Goal: Information Seeking & Learning: Compare options

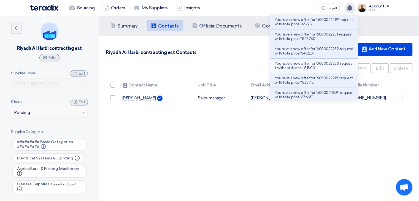
click at [326, 65] on p "You have a new offer for '6000022250' request with total price '151800'" at bounding box center [314, 65] width 79 height 9
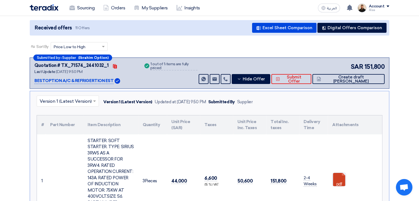
scroll to position [55, 0]
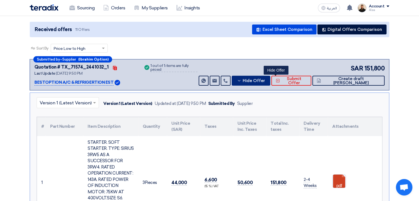
click at [270, 77] on button "Hide Offer" at bounding box center [251, 81] width 39 height 10
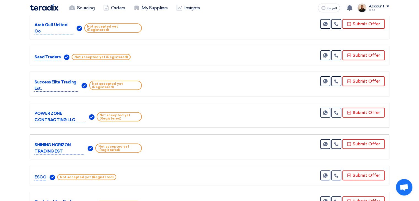
scroll to position [28, 0]
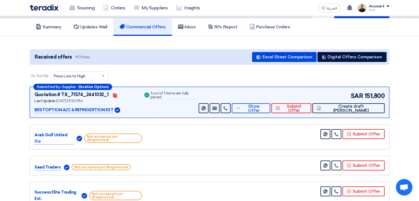
click at [275, 102] on div "SAR 151,800 Send Message Send Message" at bounding box center [290, 102] width 187 height 22
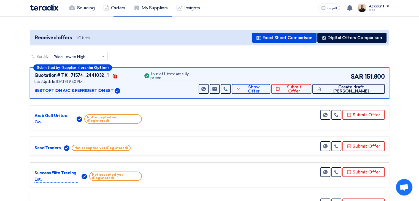
scroll to position [83, 0]
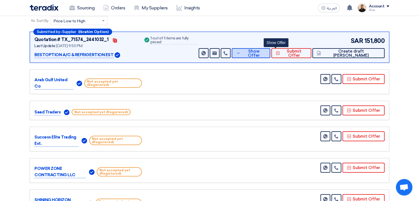
click at [266, 55] on span "Show Offer" at bounding box center [254, 53] width 24 height 8
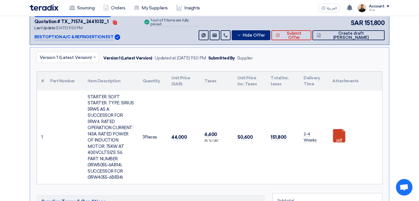
scroll to position [110, 0]
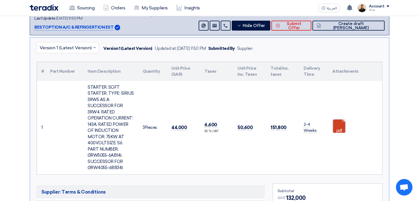
click at [345, 127] on link at bounding box center [354, 136] width 44 height 33
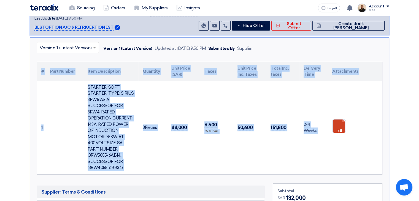
drag, startPoint x: 257, startPoint y: 146, endPoint x: 18, endPoint y: 82, distance: 247.3
copy div "# Part Number Item Description Quantity Unit Price (SAR) Taxes Unit Price Inc. …"
click at [258, 108] on td "50,600" at bounding box center [249, 127] width 33 height 93
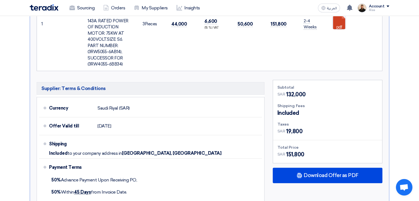
scroll to position [248, 0]
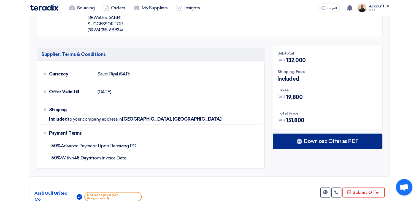
click at [310, 134] on div "Download Offer as PDF" at bounding box center [328, 141] width 110 height 15
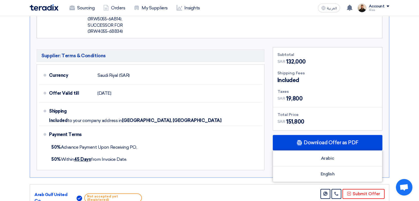
scroll to position [275, 0]
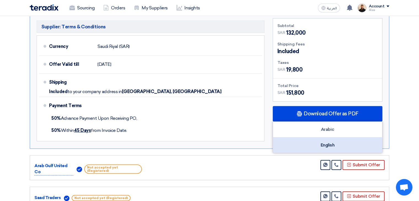
click at [323, 138] on div "English" at bounding box center [327, 144] width 109 height 15
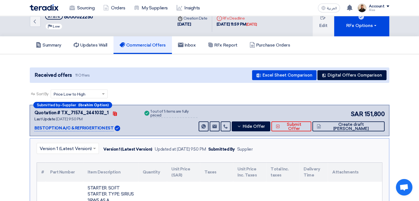
scroll to position [0, 0]
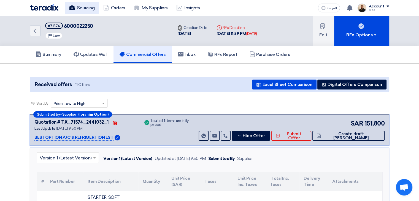
click at [85, 7] on link "Sourcing" at bounding box center [82, 8] width 34 height 12
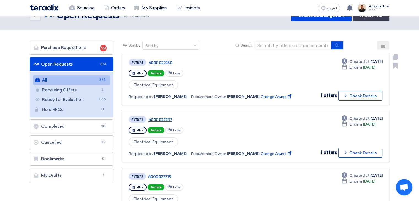
scroll to position [28, 0]
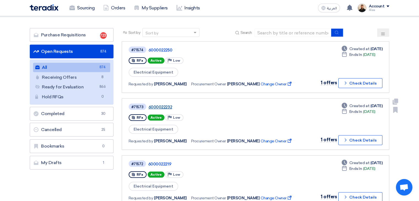
click at [163, 107] on link "6000022232" at bounding box center [217, 107] width 138 height 5
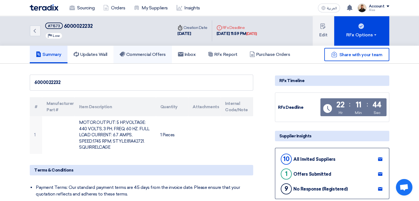
click at [163, 57] on link "Commercial Offers" at bounding box center [142, 55] width 58 height 18
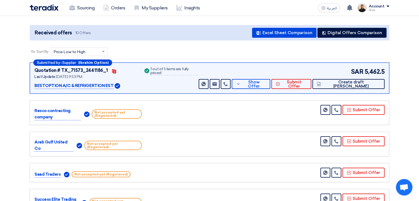
scroll to position [55, 0]
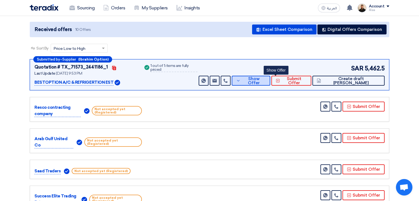
click at [266, 80] on span "Show Offer" at bounding box center [254, 81] width 24 height 8
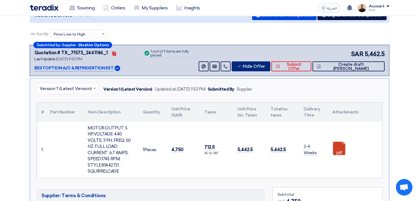
scroll to position [83, 0]
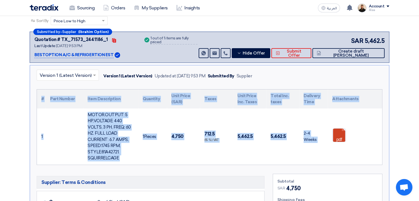
drag, startPoint x: 263, startPoint y: 150, endPoint x: 26, endPoint y: 96, distance: 243.6
copy div "# Part Number Item Description Quantity Unit Price (SAR) Taxes Unit Price Inc. …"
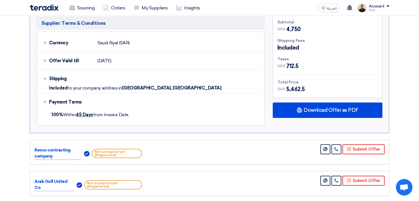
scroll to position [248, 0]
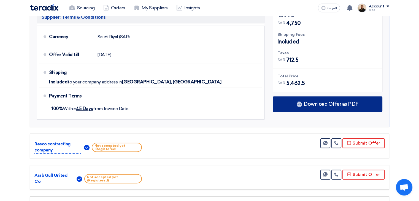
click at [314, 103] on span "Download Offer as PDF" at bounding box center [331, 104] width 55 height 5
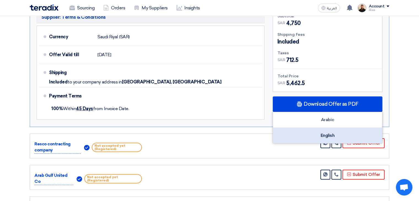
click at [320, 138] on div "English" at bounding box center [327, 135] width 109 height 15
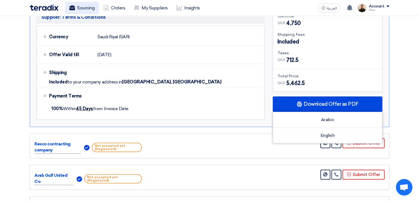
click at [90, 9] on link "Sourcing" at bounding box center [82, 8] width 34 height 12
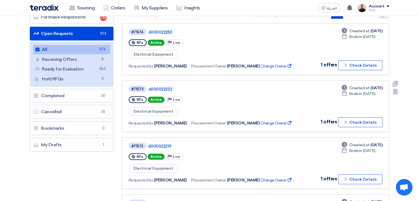
scroll to position [55, 0]
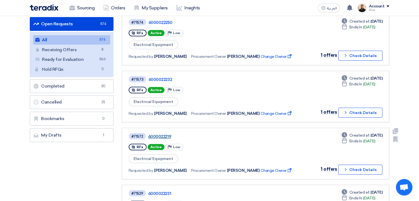
click at [166, 134] on link "6000022219" at bounding box center [217, 136] width 138 height 5
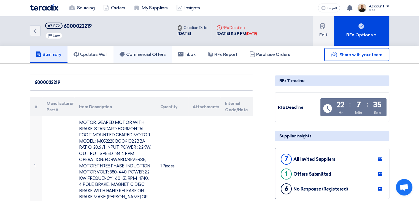
click at [146, 50] on link "Commercial Offers" at bounding box center [142, 55] width 58 height 18
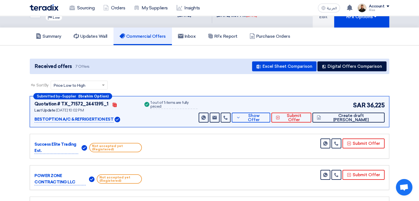
scroll to position [28, 0]
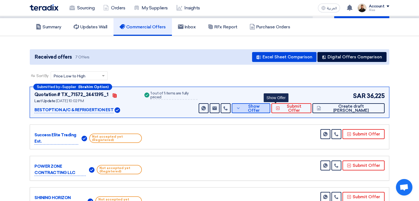
drag, startPoint x: 271, startPoint y: 108, endPoint x: 269, endPoint y: 107, distance: 2.8
click at [266, 108] on span "Show Offer" at bounding box center [254, 108] width 24 height 8
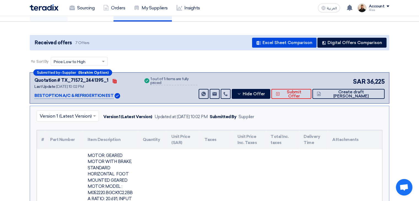
scroll to position [17, 0]
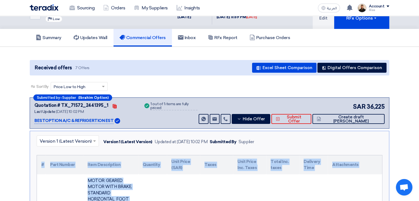
drag, startPoint x: 343, startPoint y: 125, endPoint x: 36, endPoint y: 162, distance: 309.5
copy div "# Part Number Item Description Quantity Unit Price (SAR) Taxes Unit Price Inc. …"
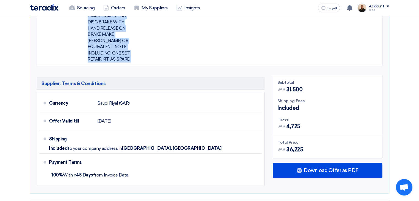
scroll to position [386, 0]
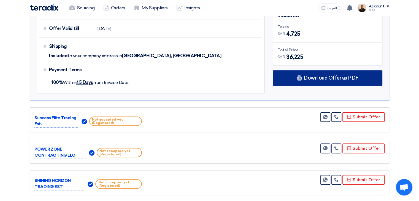
click at [308, 70] on div "Download Offer as PDF" at bounding box center [328, 77] width 110 height 15
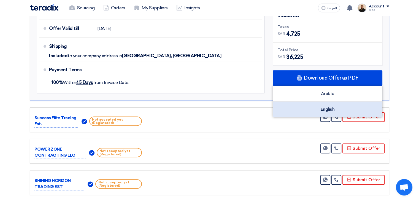
click at [313, 102] on div "English" at bounding box center [327, 109] width 109 height 15
click at [329, 105] on div "English" at bounding box center [327, 109] width 109 height 15
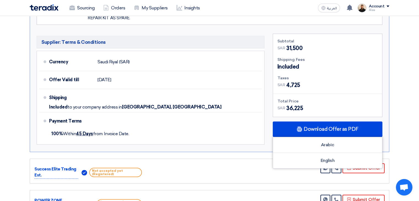
scroll to position [248, 0]
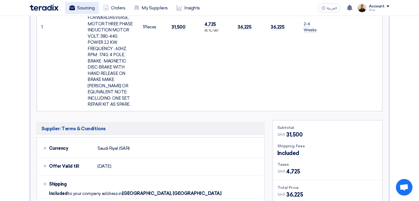
click at [88, 2] on link "Sourcing" at bounding box center [82, 8] width 34 height 12
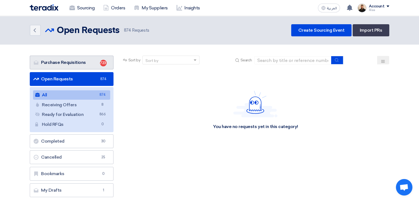
click at [96, 63] on link "Purchase Requisitions Purchase Requisitions 723" at bounding box center [72, 63] width 84 height 14
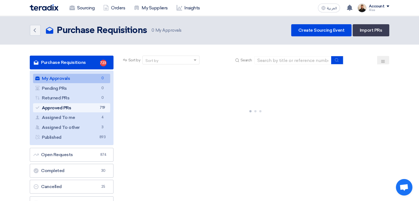
click at [97, 106] on link "Approved PRs Approved PRs 719" at bounding box center [71, 107] width 77 height 9
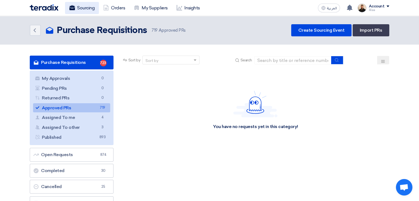
click at [89, 10] on link "Sourcing" at bounding box center [82, 8] width 34 height 12
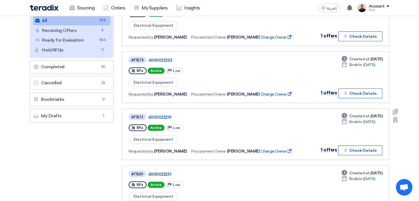
scroll to position [110, 0]
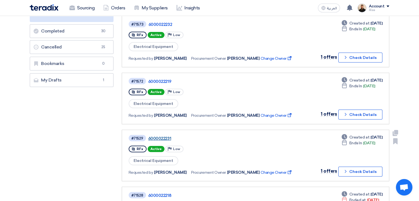
click at [169, 137] on link "6000022231" at bounding box center [217, 138] width 138 height 5
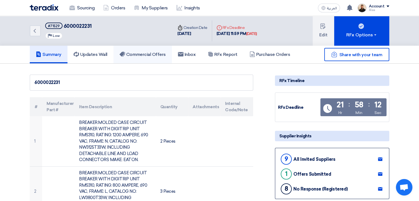
click at [159, 56] on h5 "Commercial Offers" at bounding box center [143, 55] width 46 height 6
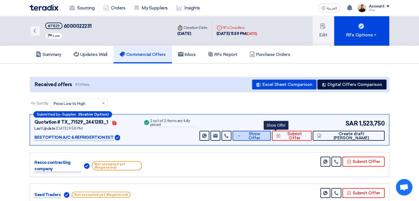
click at [267, 134] on span "Show Offer" at bounding box center [255, 136] width 24 height 8
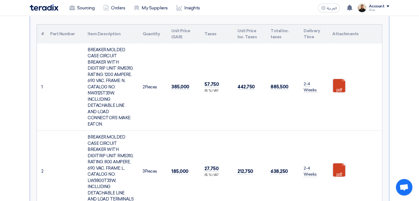
scroll to position [165, 0]
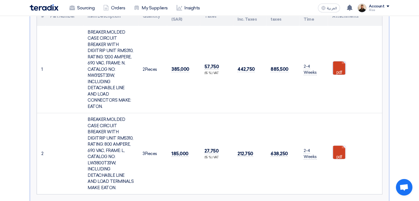
click at [338, 64] on link at bounding box center [354, 77] width 44 height 33
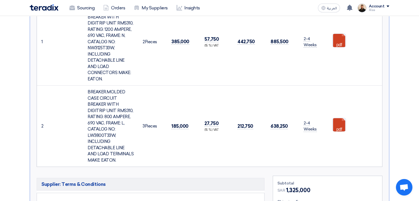
scroll to position [198, 0]
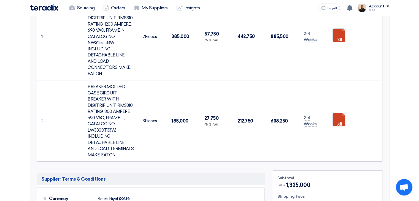
drag, startPoint x: 40, startPoint y: 66, endPoint x: 343, endPoint y: 133, distance: 310.1
click at [343, 133] on table "# Part Number Item Description Quantity Unit Price (SAR) Taxes Unit Price Inc. …" at bounding box center [209, 68] width 345 height 188
copy table "# Part Number Item Description Quantity Unit Price (SAR) Taxes Unit Price Inc. …"
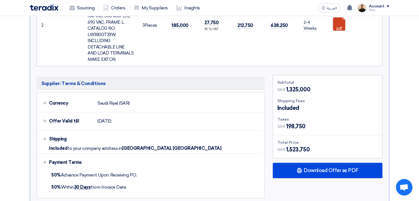
scroll to position [303, 0]
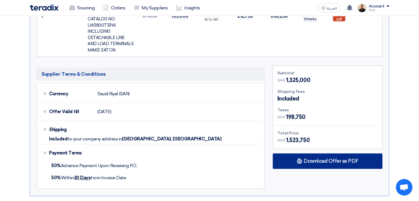
click at [312, 159] on span "Download Offer as PDF" at bounding box center [331, 161] width 55 height 5
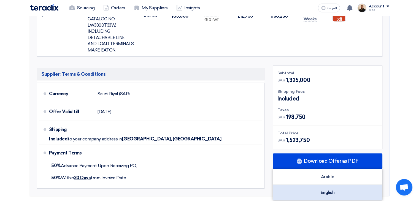
click at [336, 185] on div "English" at bounding box center [327, 192] width 109 height 15
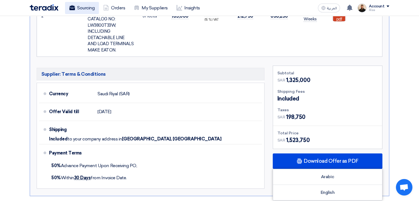
click at [80, 7] on link "Sourcing" at bounding box center [82, 8] width 34 height 12
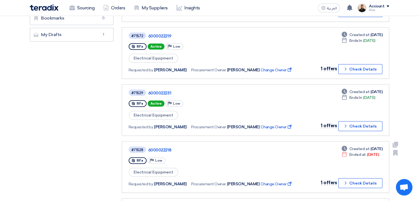
scroll to position [165, 0]
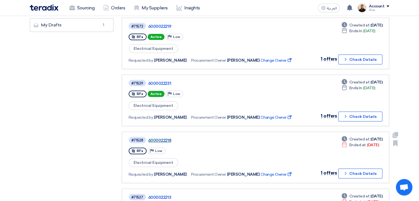
click at [163, 138] on link "6000022218" at bounding box center [217, 140] width 138 height 5
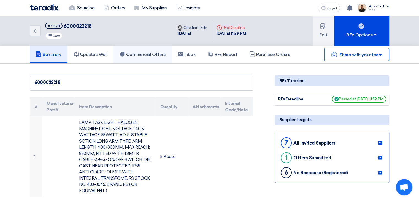
click at [143, 51] on link "Commercial Offers" at bounding box center [142, 55] width 58 height 18
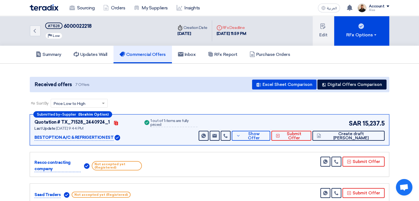
scroll to position [28, 0]
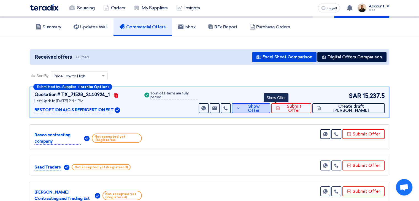
click at [266, 109] on span "Show Offer" at bounding box center [254, 108] width 24 height 8
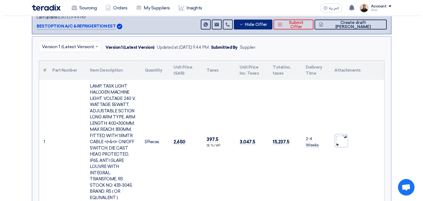
scroll to position [110, 0]
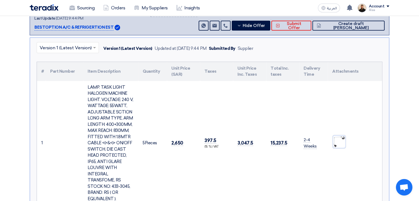
click at [340, 145] on img at bounding box center [338, 142] width 13 height 13
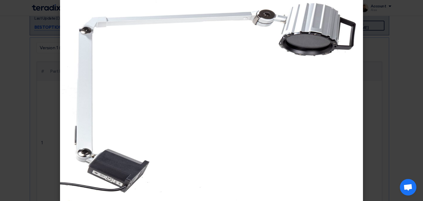
scroll to position [10, 0]
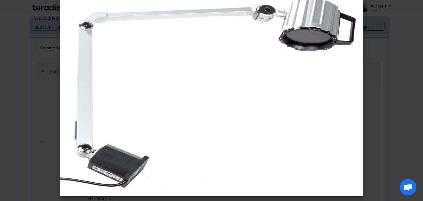
click at [4, 105] on modal-container at bounding box center [211, 100] width 423 height 201
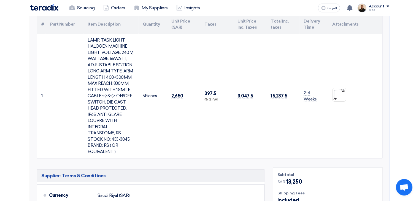
scroll to position [165, 0]
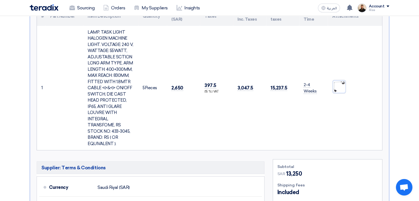
click at [342, 85] on img at bounding box center [338, 86] width 13 height 13
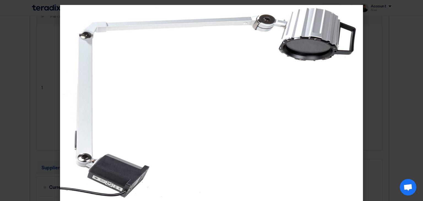
click at [1, 100] on modal-container at bounding box center [211, 100] width 423 height 201
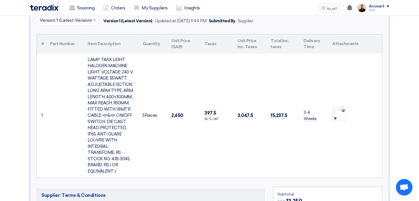
scroll to position [138, 0]
click at [342, 115] on img at bounding box center [338, 114] width 13 height 13
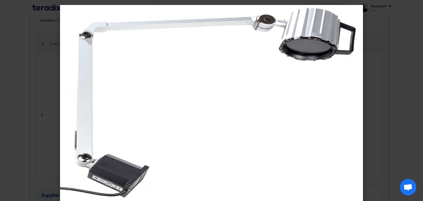
click at [0, 103] on modal-container at bounding box center [211, 100] width 423 height 201
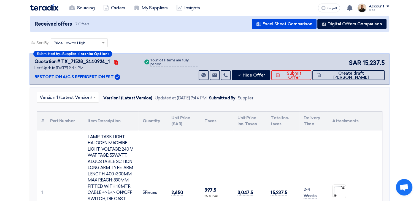
scroll to position [28, 0]
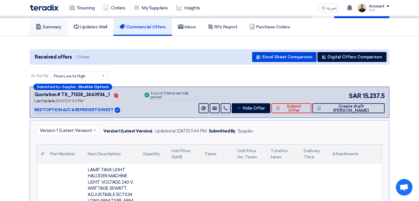
click at [58, 32] on link "Summary" at bounding box center [49, 27] width 38 height 18
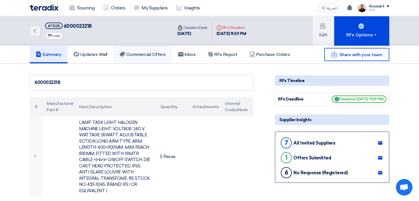
click at [151, 52] on h5 "Commercial Offers" at bounding box center [143, 55] width 46 height 6
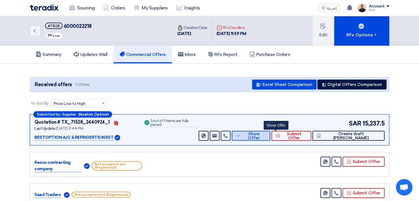
click at [266, 134] on span "Show Offer" at bounding box center [254, 136] width 24 height 8
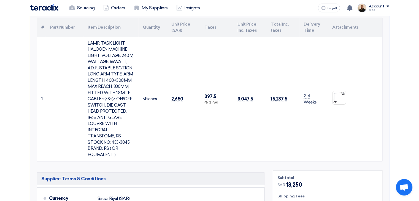
scroll to position [138, 0]
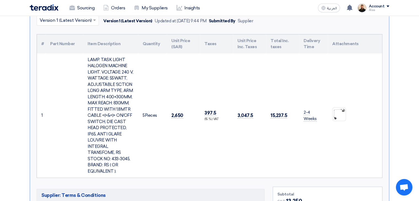
click at [85, 98] on td "LAMP. TASK LIGHT HALOGEN MACHINE LIGHT. VOLTAGE: 240 V, WATTAGE: 55WATT, ADJUST…" at bounding box center [110, 115] width 55 height 125
click at [110, 93] on div "LAMP. TASK LIGHT HALOGEN MACHINE LIGHT. VOLTAGE: 240 V, WATTAGE: 55WATT, ADJUST…" at bounding box center [111, 116] width 46 height 118
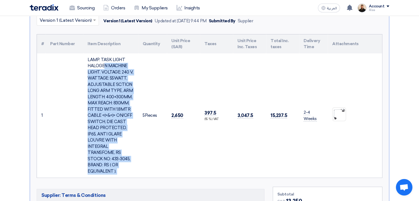
click at [110, 93] on div "LAMP. TASK LIGHT HALOGEN MACHINE LIGHT. VOLTAGE: 240 V, WATTAGE: 55WATT, ADJUST…" at bounding box center [111, 116] width 46 height 118
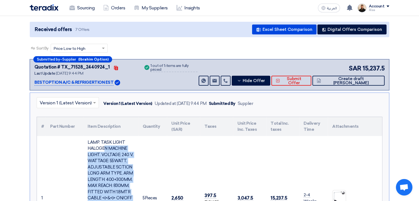
scroll to position [0, 0]
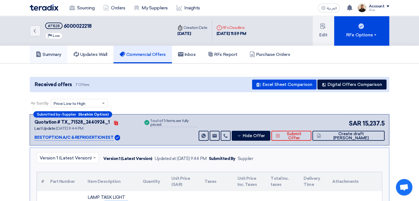
click at [56, 59] on link "Summary" at bounding box center [49, 55] width 38 height 18
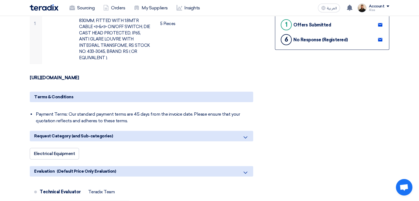
scroll to position [110, 0]
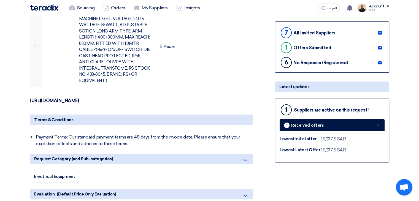
click at [79, 98] on strong "[URL][DOMAIN_NAME]" at bounding box center [54, 100] width 49 height 5
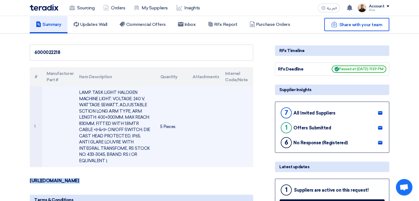
scroll to position [0, 0]
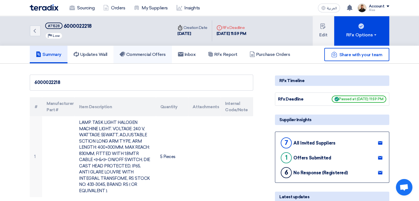
click at [149, 56] on h5 "Commercial Offers" at bounding box center [143, 55] width 46 height 6
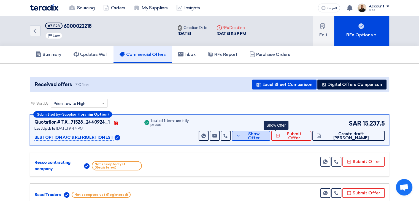
click at [266, 136] on span "Show Offer" at bounding box center [254, 136] width 24 height 8
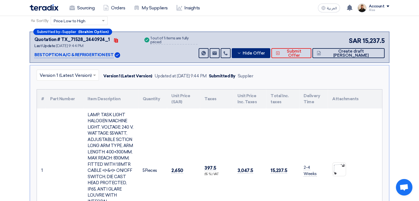
scroll to position [138, 0]
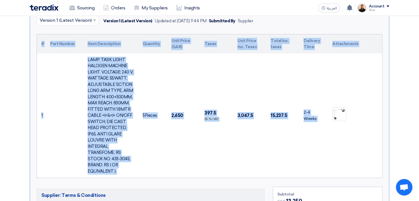
drag, startPoint x: 361, startPoint y: 160, endPoint x: 23, endPoint y: 40, distance: 359.5
copy div "# Part Number Item Description Quantity Unit Price (SAR) Taxes Unit Price Inc. …"
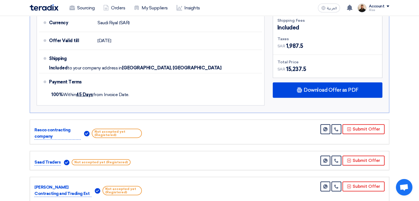
scroll to position [331, 0]
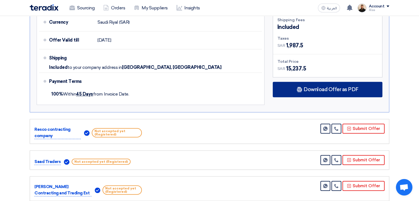
click at [318, 91] on span "Download Offer as PDF" at bounding box center [331, 89] width 55 height 5
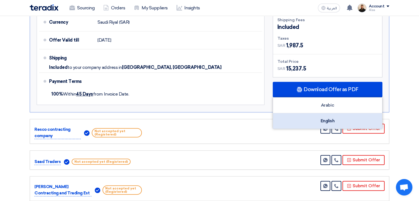
click at [327, 120] on div "English" at bounding box center [327, 120] width 109 height 15
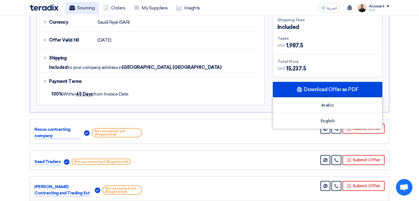
click at [76, 3] on link "Sourcing" at bounding box center [82, 8] width 34 height 12
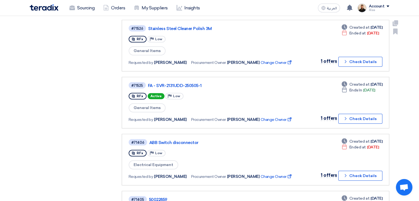
scroll to position [441, 0]
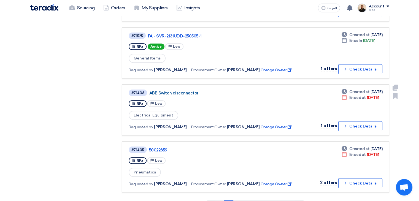
click at [185, 91] on link "ABB Switch disconnector" at bounding box center [218, 93] width 138 height 5
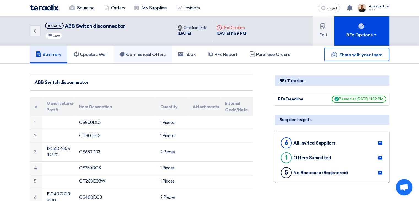
click at [149, 55] on h5 "Commercial Offers" at bounding box center [143, 55] width 46 height 6
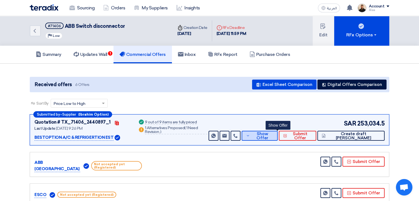
click at [273, 137] on span "Show Offer" at bounding box center [262, 136] width 22 height 8
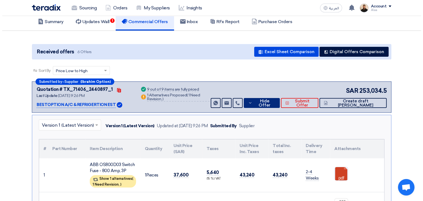
scroll to position [110, 0]
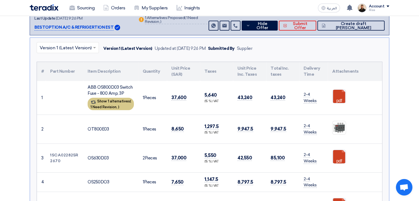
click at [120, 104] on div "Show 1 alternatives ( 1 Need Revision, )" at bounding box center [111, 104] width 46 height 12
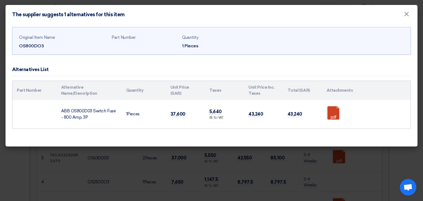
click at [300, 161] on modal-container "The supplier suggests 1 alternatives for this item × Original Item Name OS800DO…" at bounding box center [211, 100] width 423 height 201
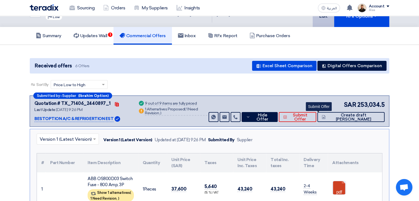
scroll to position [0, 0]
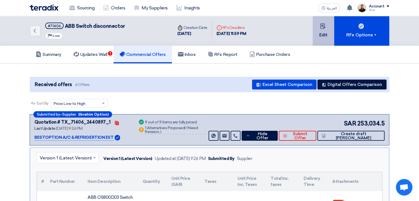
click at [328, 30] on button "Edit" at bounding box center [323, 31] width 21 height 30
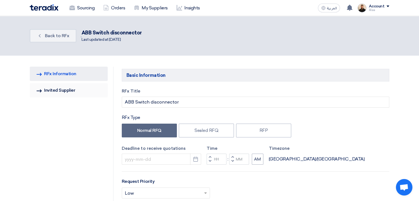
type input "[DATE]"
type input "11"
type input "59"
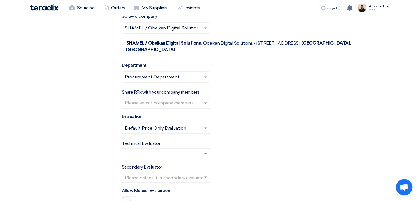
scroll to position [937, 0]
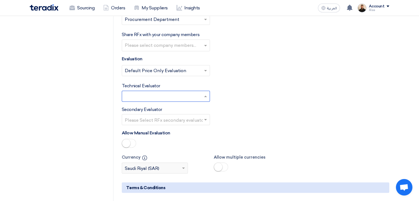
click at [169, 92] on input "text" at bounding box center [163, 96] width 77 height 9
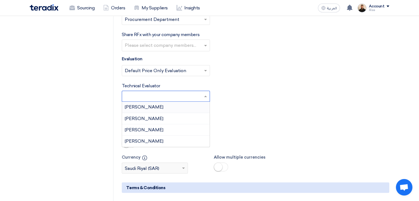
click at [164, 102] on div "[PERSON_NAME]" at bounding box center [166, 107] width 88 height 11
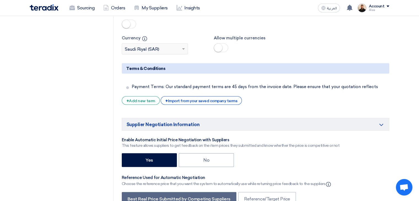
scroll to position [1102, 0]
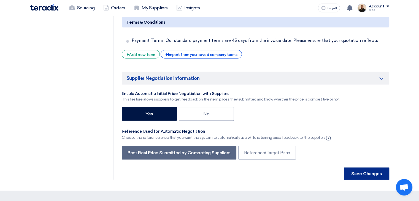
click at [359, 168] on button "Save Changes" at bounding box center [366, 174] width 45 height 12
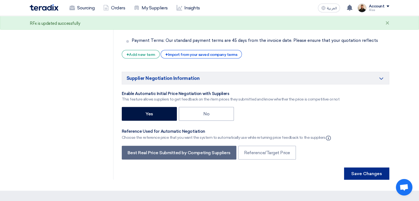
scroll to position [0, 0]
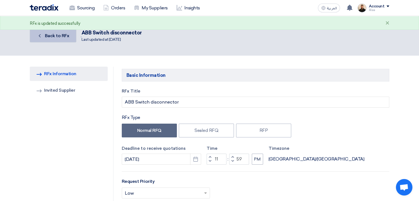
click at [52, 37] on span "Back to RFx" at bounding box center [57, 35] width 25 height 5
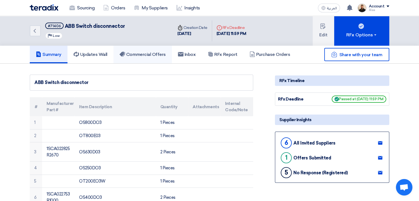
click at [140, 51] on link "Commercial Offers" at bounding box center [142, 55] width 58 height 18
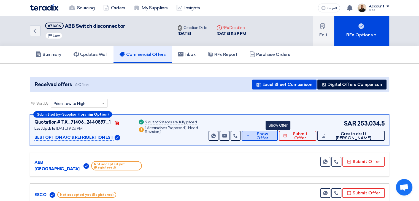
click at [270, 135] on span "Show Offer" at bounding box center [262, 136] width 22 height 8
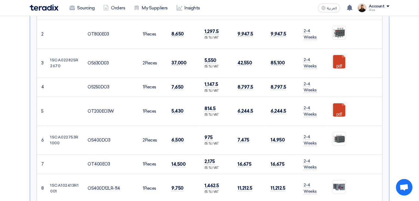
scroll to position [110, 0]
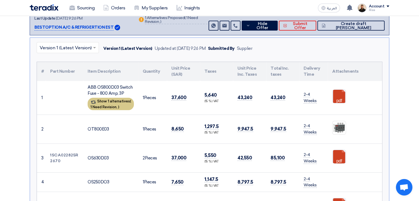
click at [109, 99] on div "Show 1 alternatives ( 1 Need Revision, )" at bounding box center [111, 104] width 46 height 12
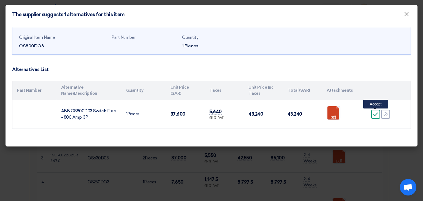
click at [373, 114] on div "Accept" at bounding box center [375, 114] width 9 height 9
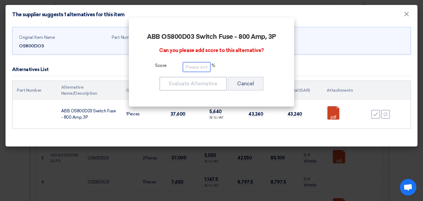
click at [202, 65] on input "number" at bounding box center [197, 67] width 28 height 10
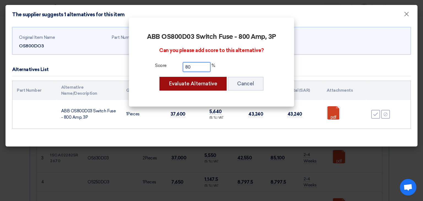
type input "80"
click at [202, 87] on button "Evaluate Alternative" at bounding box center [192, 84] width 67 height 14
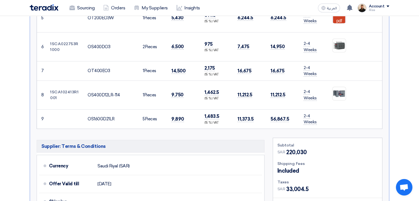
scroll to position [309, 0]
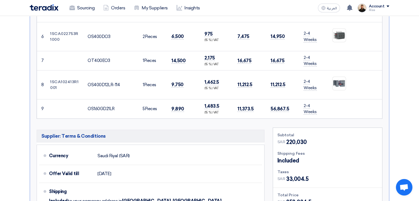
drag, startPoint x: 40, startPoint y: 94, endPoint x: 356, endPoint y: 98, distance: 315.7
copy table "# Part Number Item Description Quantity Unit Price (SAR) Taxes Unit Price Inc. …"
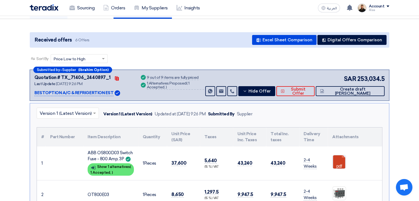
scroll to position [0, 0]
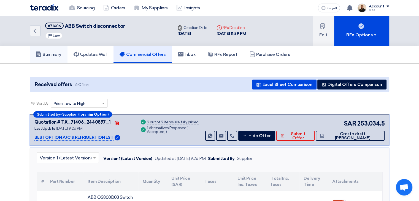
click at [48, 50] on link "Summary" at bounding box center [49, 55] width 38 height 18
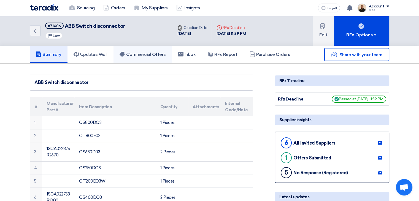
click at [140, 56] on h5 "Commercial Offers" at bounding box center [143, 55] width 46 height 6
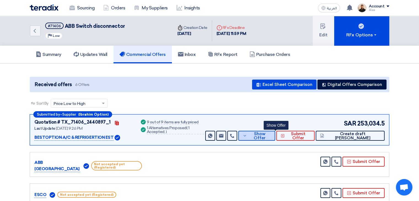
click at [271, 134] on span "Show Offer" at bounding box center [259, 136] width 23 height 8
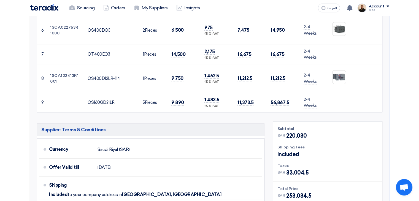
scroll to position [413, 0]
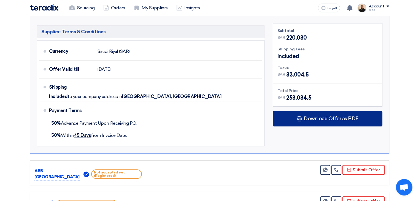
click at [309, 118] on span "Download Offer as PDF" at bounding box center [331, 118] width 55 height 5
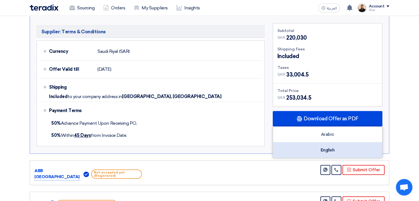
click at [323, 144] on div "English" at bounding box center [327, 149] width 109 height 15
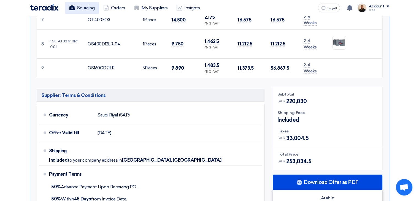
scroll to position [248, 0]
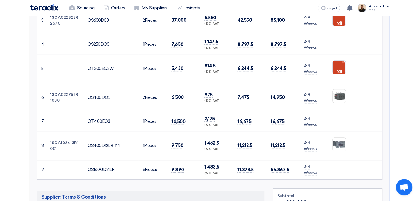
click at [83, 0] on div "Sourcing Orders My Suppliers Insights العربية ع You have a new offer for '60000…" at bounding box center [210, 8] width 368 height 16
click at [86, 6] on link "Sourcing" at bounding box center [82, 8] width 34 height 12
